Goal: Task Accomplishment & Management: Complete application form

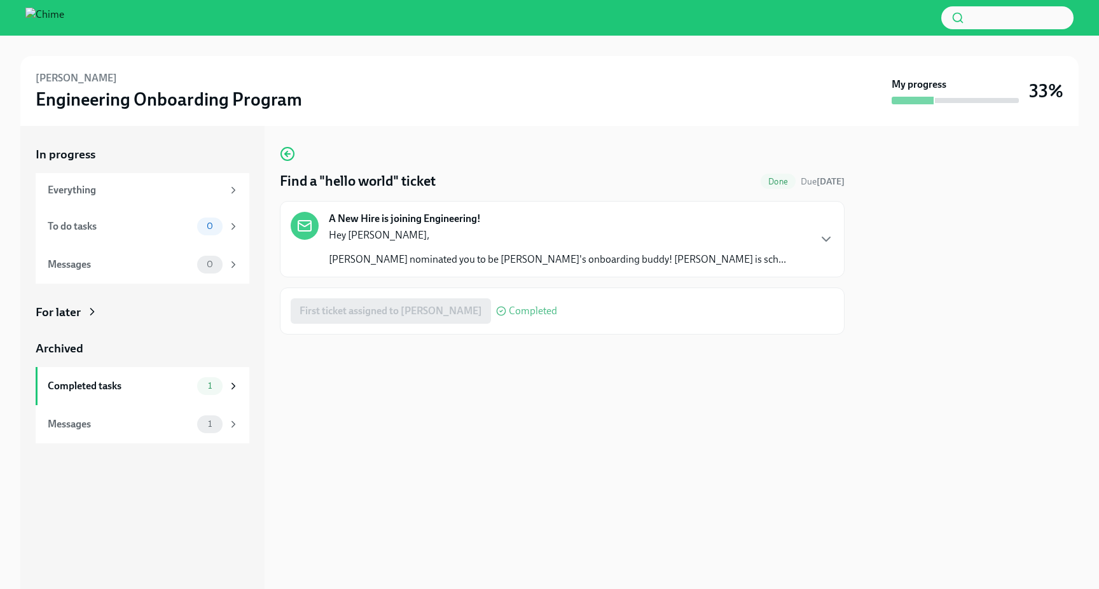
click at [801, 237] on div "A New Hire is joining Engineering! Hey [PERSON_NAME], [PERSON_NAME] nominated y…" at bounding box center [562, 239] width 543 height 55
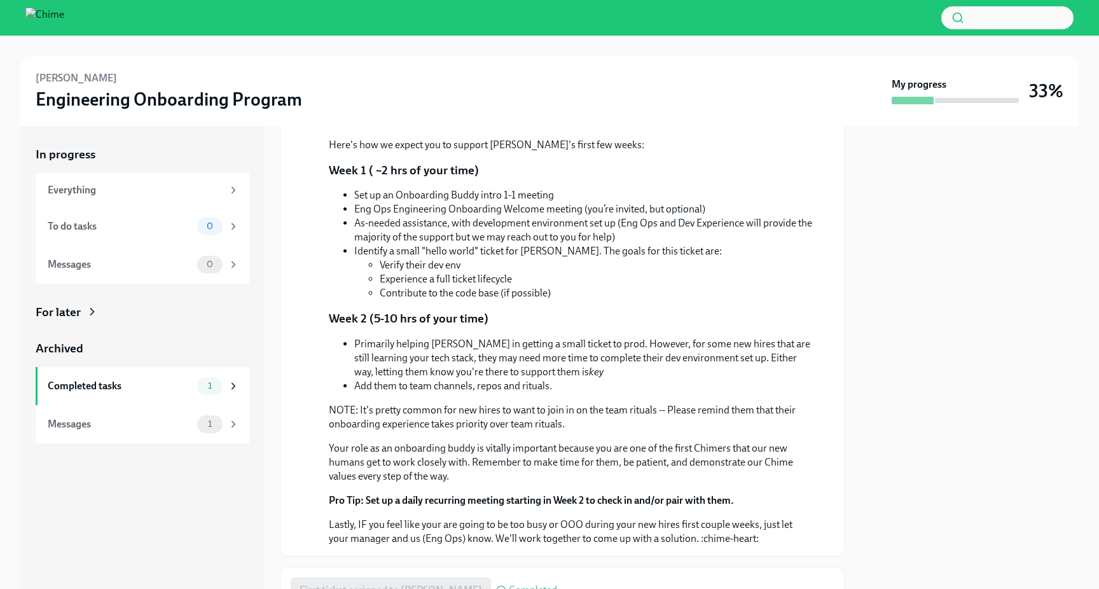
scroll to position [531, 0]
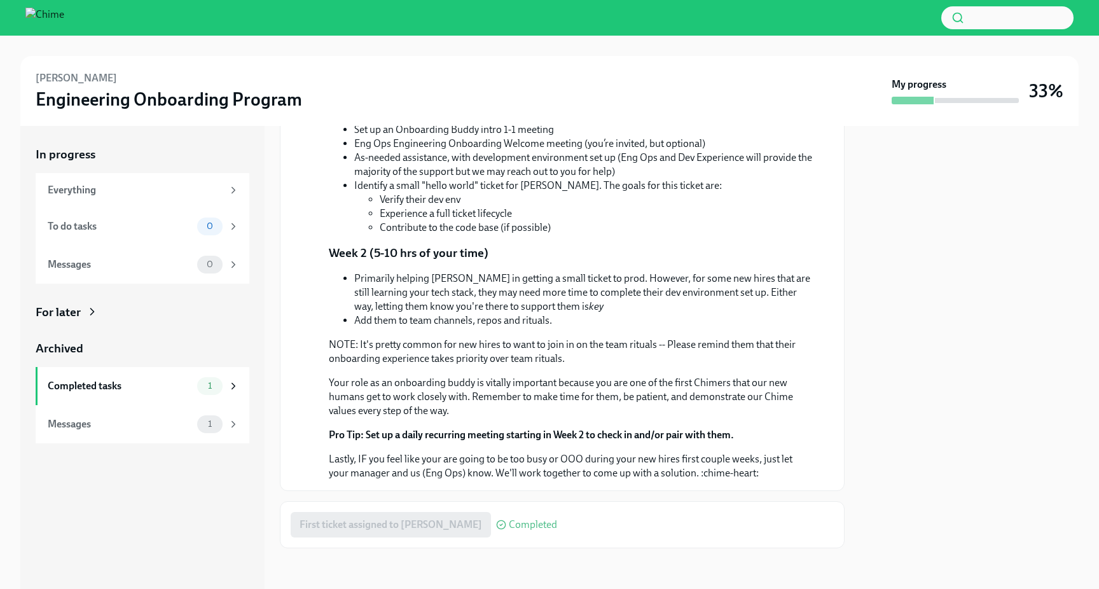
click at [382, 531] on div "First ticket assigned to [PERSON_NAME] Completed" at bounding box center [424, 524] width 267 height 25
click at [201, 380] on div "1" at bounding box center [209, 386] width 25 height 18
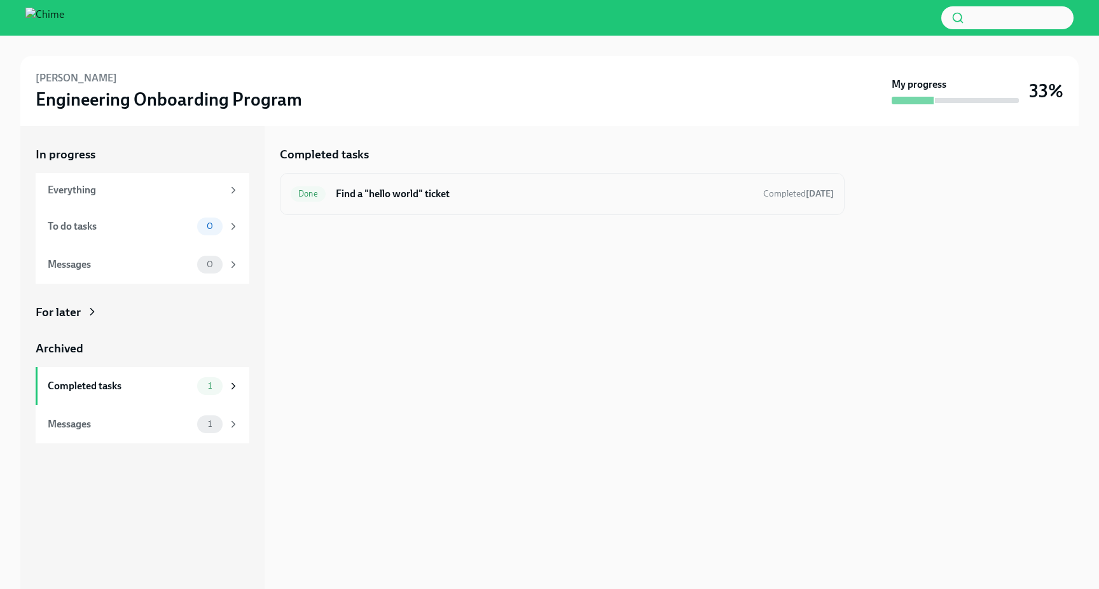
click at [413, 201] on div "Done Find a "hello world" ticket Completed [DATE]" at bounding box center [562, 194] width 543 height 20
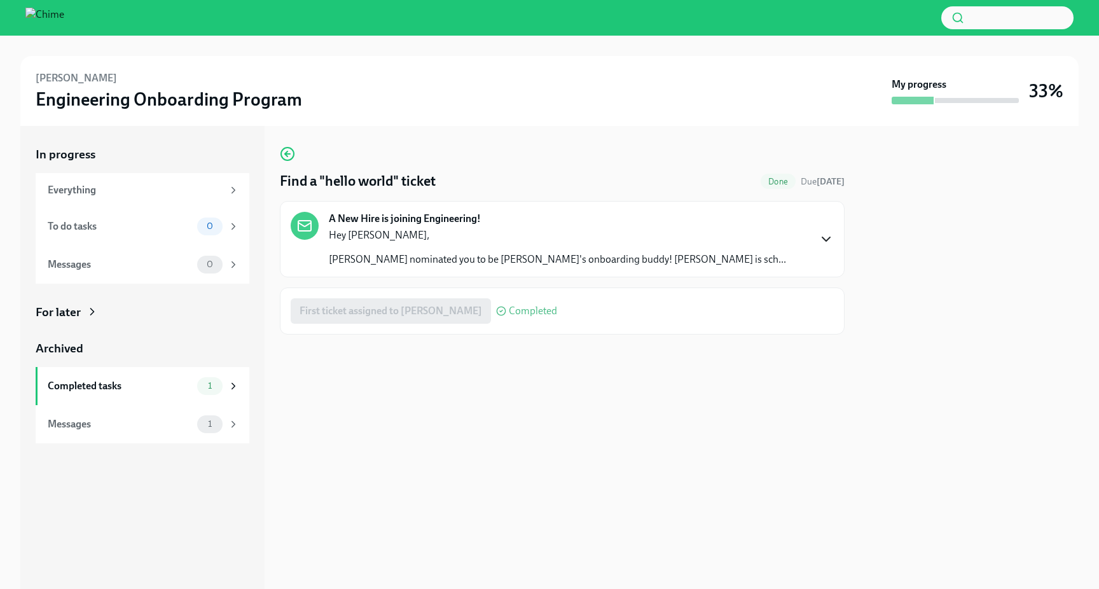
click at [822, 239] on icon "button" at bounding box center [826, 239] width 15 height 15
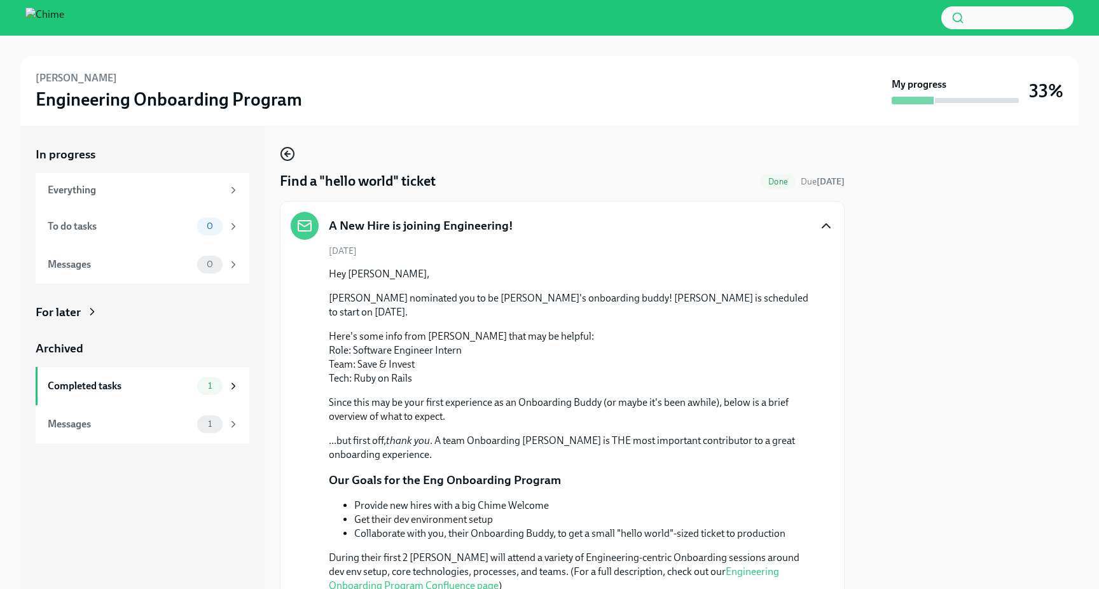
click at [281, 151] on icon "button" at bounding box center [287, 153] width 15 height 15
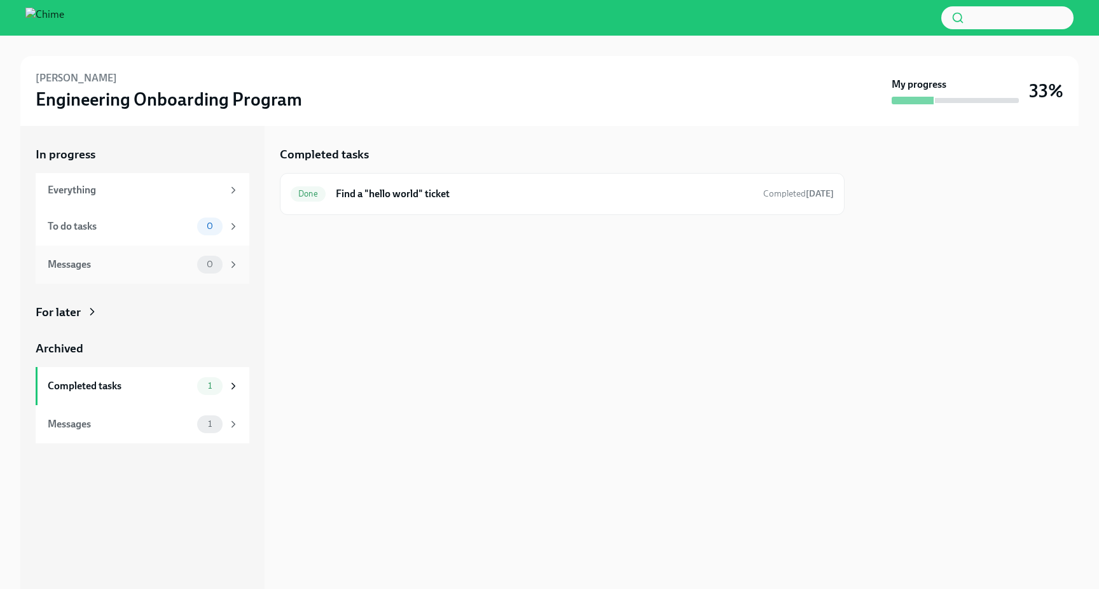
click at [232, 275] on div "Messages 0" at bounding box center [143, 265] width 214 height 38
